Goal: Find contact information: Find contact information

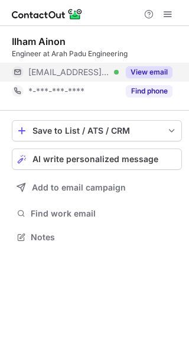
scroll to position [228, 189]
click at [149, 66] on div "View email" at bounding box center [146, 72] width 54 height 19
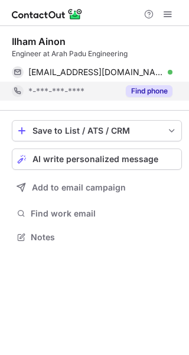
click at [148, 90] on button "Find phone" at bounding box center [149, 91] width 47 height 12
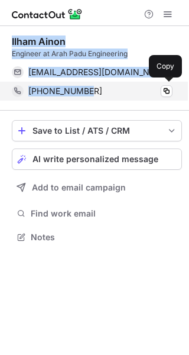
drag, startPoint x: 10, startPoint y: 40, endPoint x: 88, endPoint y: 89, distance: 91.9
click at [88, 89] on div "Ilham Ainon Engineer at [GEOGRAPHIC_DATA] Padu Engineering [EMAIL_ADDRESS][DOMA…" at bounding box center [94, 140] width 189 height 229
copy div "Ilham Ainon Engineer at [GEOGRAPHIC_DATA] Padu Engineering [EMAIL_ADDRESS][DOMA…"
